Goal: Transaction & Acquisition: Purchase product/service

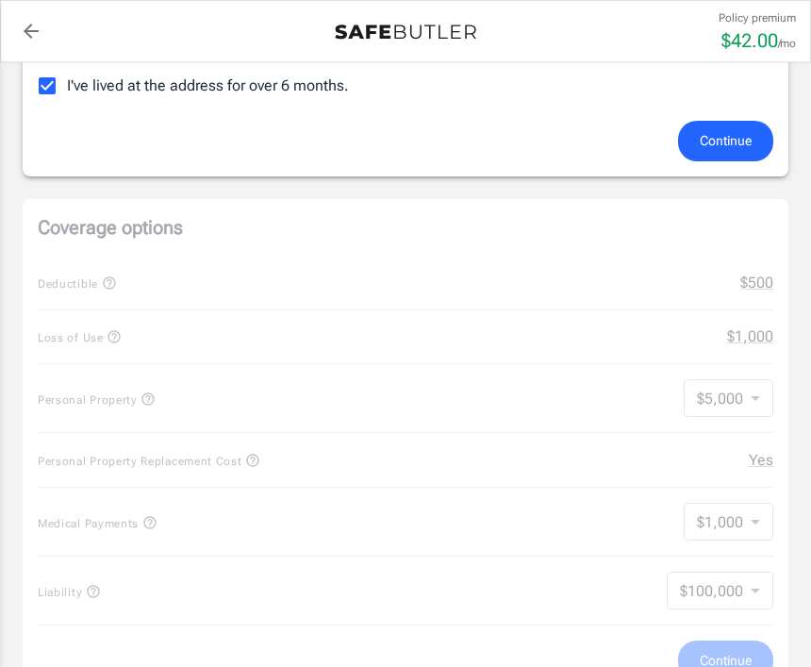
scroll to position [631, 0]
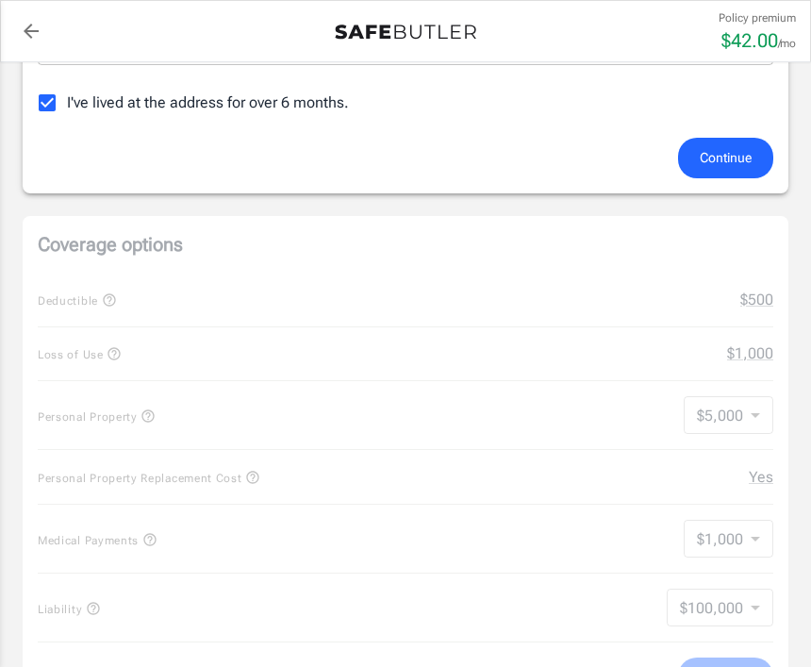
click at [742, 158] on span "Continue" at bounding box center [726, 158] width 52 height 24
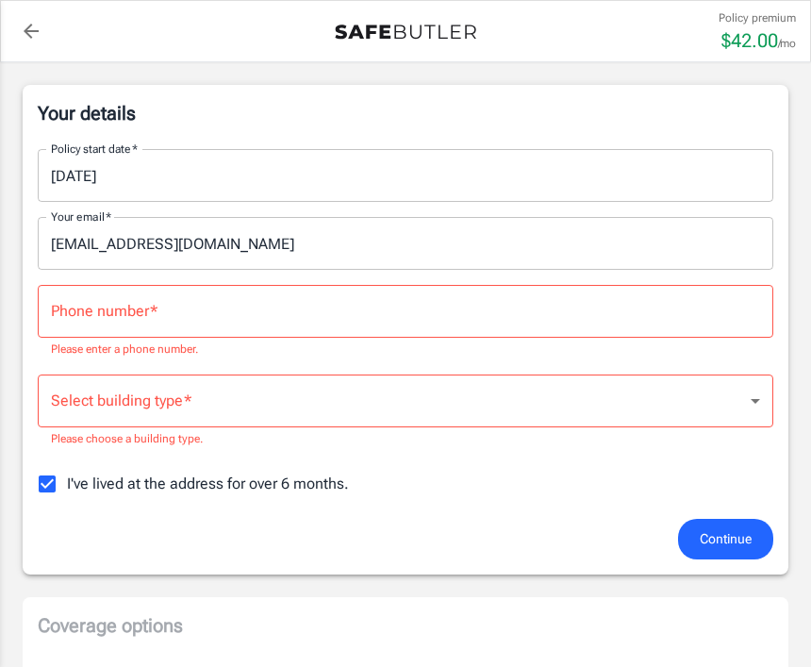
click at [700, 332] on input "Phone number   *" at bounding box center [406, 311] width 736 height 53
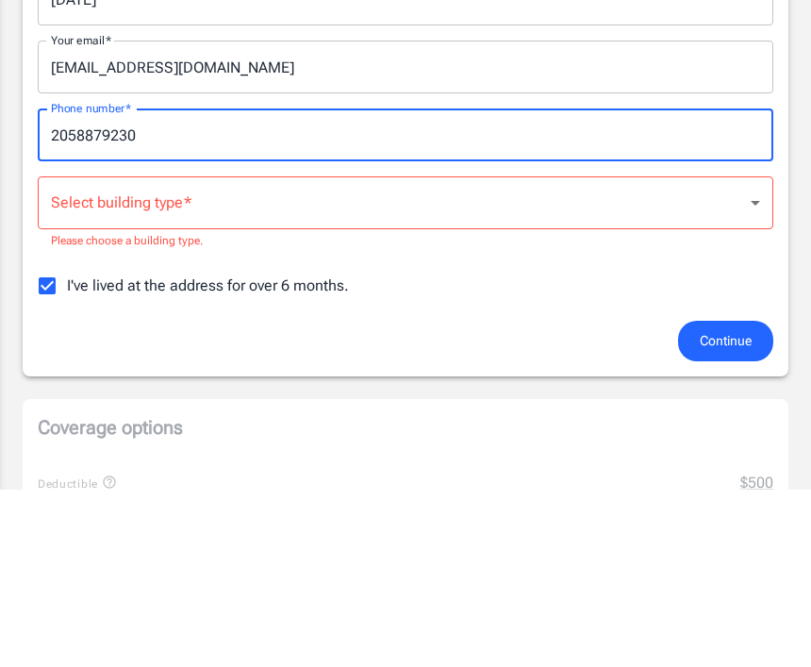
type input "2058879230"
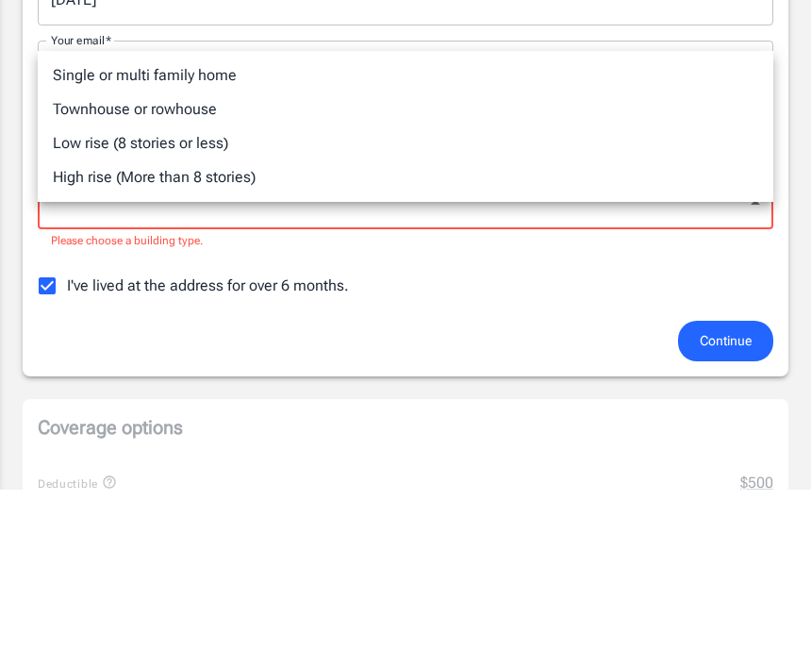
scroll to position [468, 0]
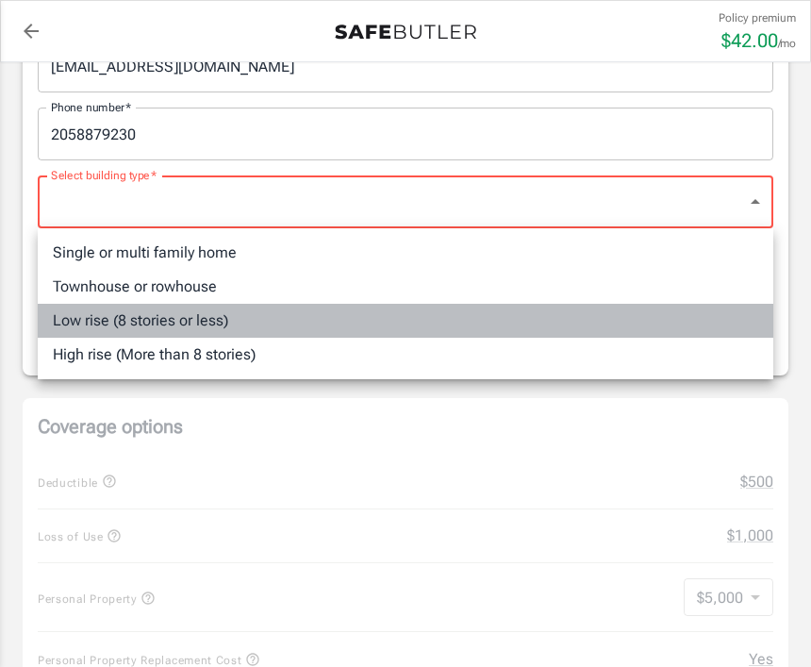
click at [196, 321] on li "Low rise (8 stories or less)" at bounding box center [406, 321] width 736 height 34
type input "lowrise"
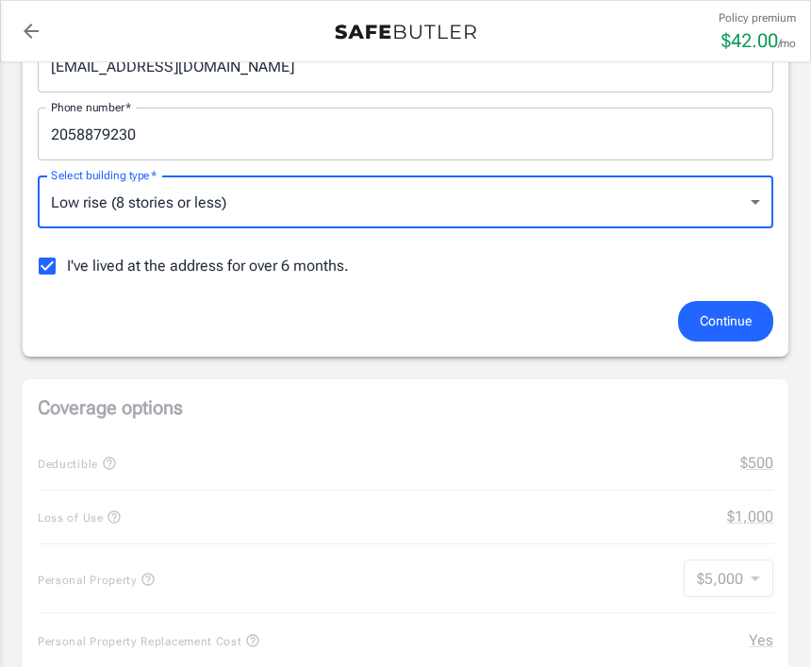
click at [739, 329] on span "Continue" at bounding box center [726, 321] width 52 height 24
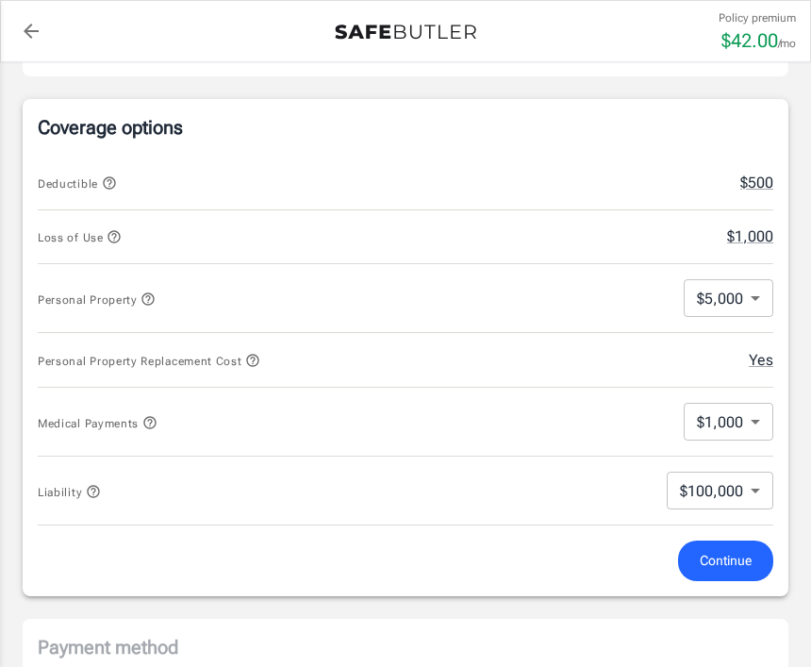
scroll to position [710, 0]
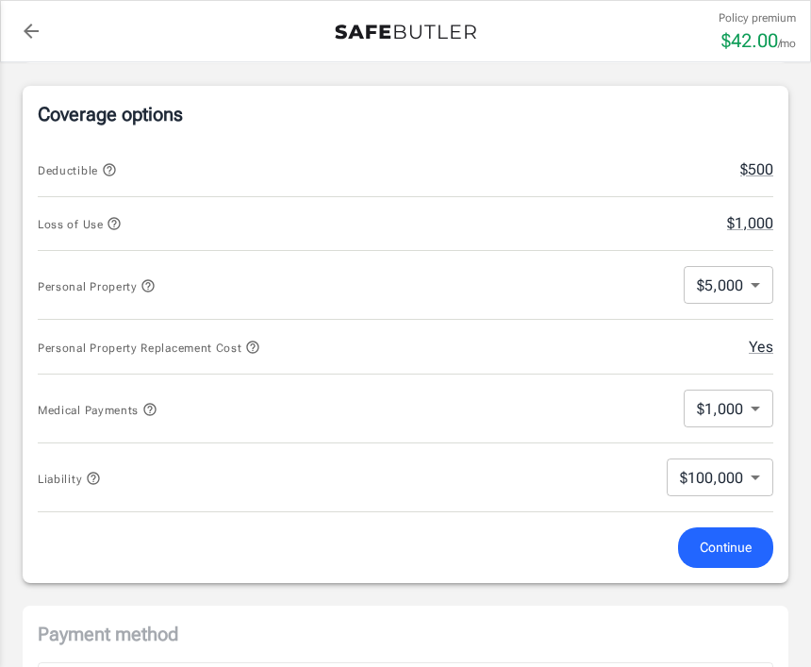
click at [734, 543] on span "Continue" at bounding box center [726, 548] width 52 height 24
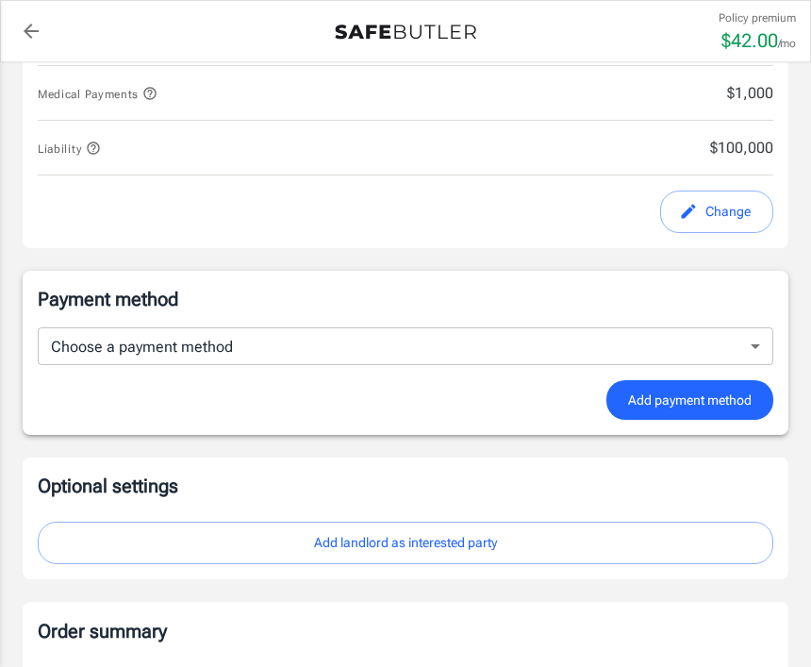
scroll to position [1022, 0]
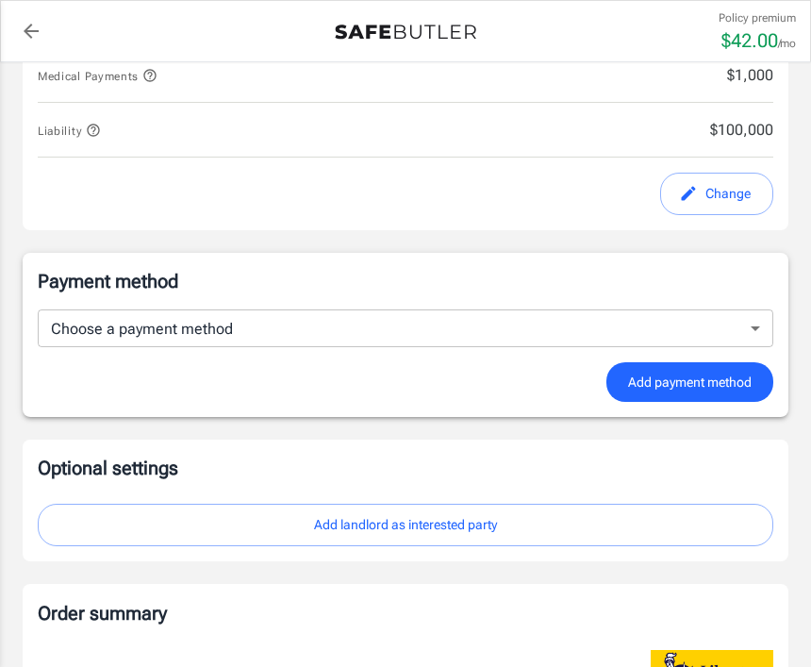
click at [632, 324] on body "Policy premium $ 42.00 /mo Liberty Mutual Renters Insurance [STREET_ADDRESS] Yo…" at bounding box center [405, 150] width 811 height 2344
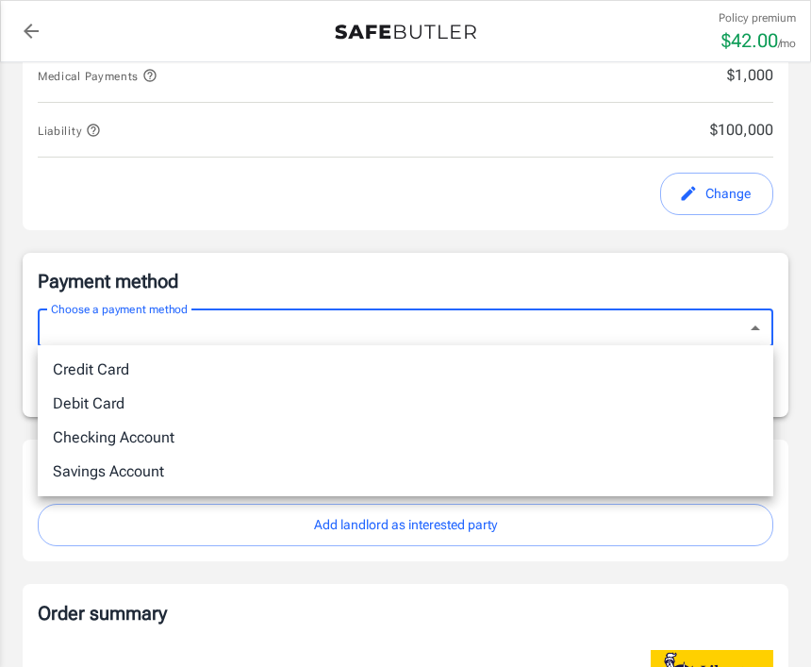
click at [122, 397] on li "Debit Card" at bounding box center [406, 404] width 736 height 34
type input "debit"
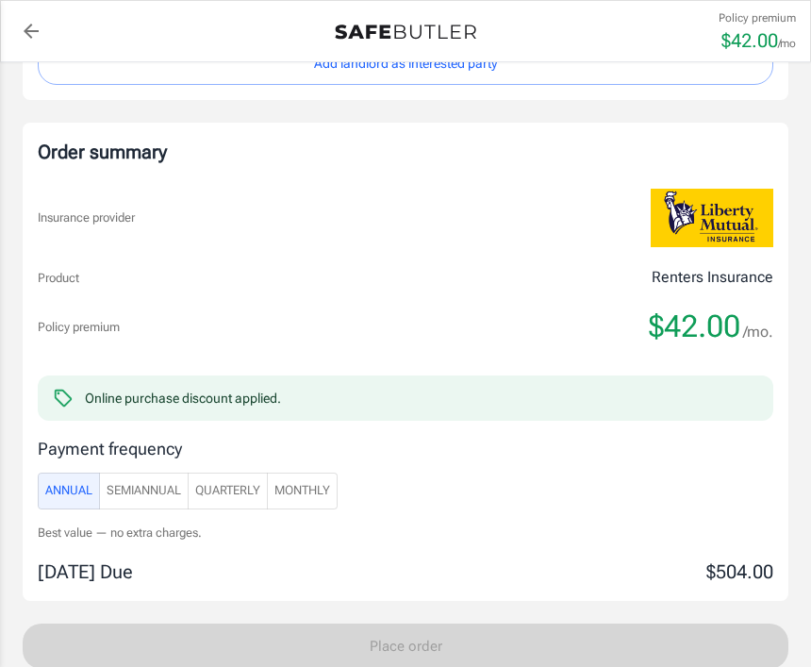
scroll to position [1962, 0]
click at [321, 480] on span "Monthly" at bounding box center [302, 490] width 56 height 22
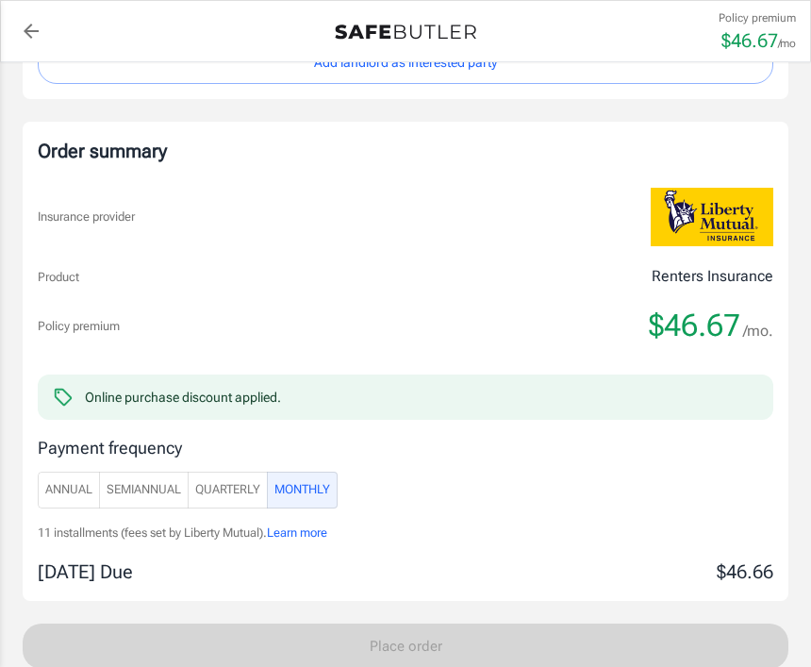
click at [251, 475] on button "Quarterly" at bounding box center [228, 490] width 80 height 37
click at [153, 475] on button "SemiAnnual" at bounding box center [144, 490] width 90 height 37
click at [238, 481] on span "Quarterly" at bounding box center [227, 490] width 65 height 22
click at [302, 489] on span "Monthly" at bounding box center [302, 490] width 56 height 22
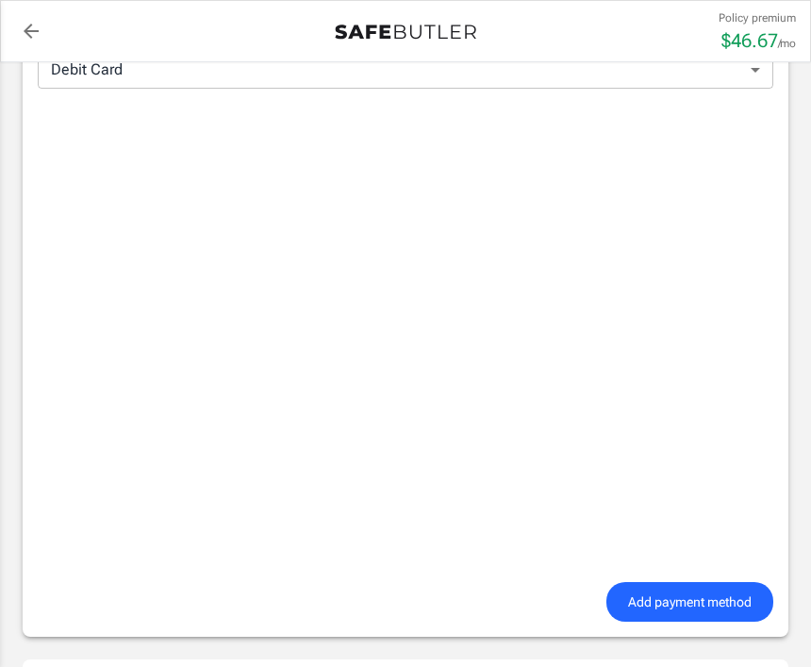
scroll to position [1279, 0]
